Goal: Task Accomplishment & Management: Manage account settings

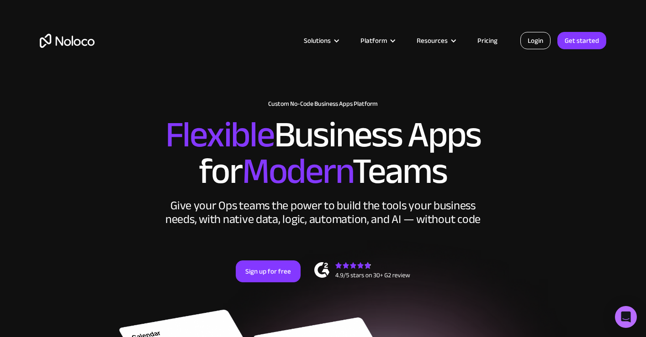
click at [545, 43] on link "Login" at bounding box center [535, 40] width 30 height 17
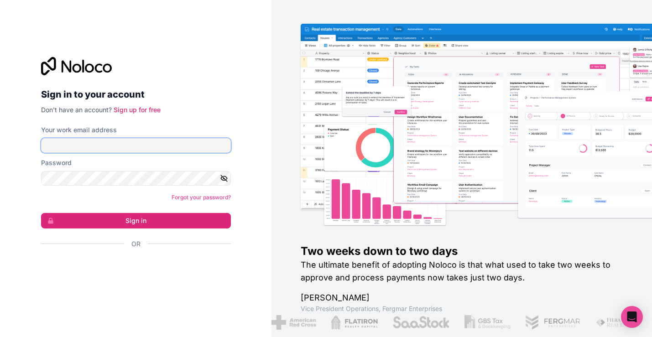
click at [127, 146] on input "Your work email address" at bounding box center [136, 145] width 190 height 15
click at [210, 71] on div at bounding box center [136, 66] width 190 height 18
click at [101, 146] on input "Your work email address" at bounding box center [136, 145] width 190 height 15
type input "support@automationhelpers.com"
click at [241, 158] on div "Sign in to your account Don't have an account? Sign up for free Your work email…" at bounding box center [136, 168] width 272 height 337
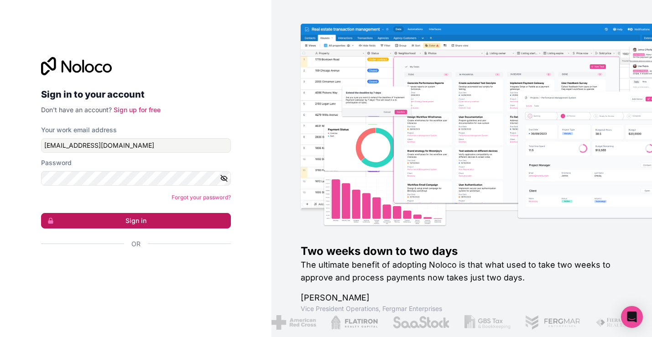
click at [201, 225] on button "Sign in" at bounding box center [136, 221] width 190 height 16
